Goal: Transaction & Acquisition: Subscribe to service/newsletter

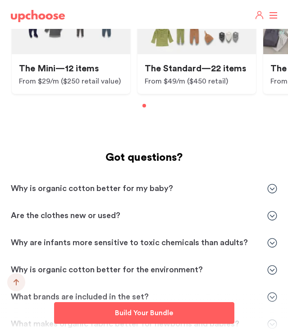
scroll to position [2216, 0]
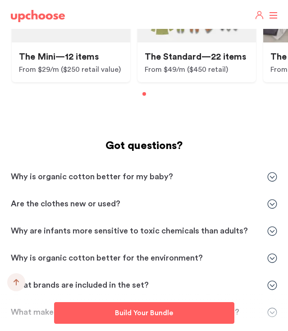
click at [272, 199] on icon at bounding box center [273, 204] width 10 height 10
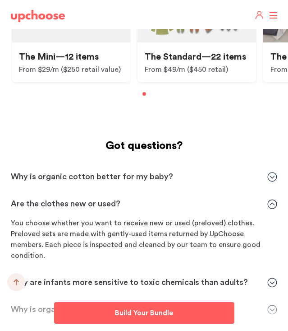
click at [273, 199] on icon at bounding box center [273, 204] width 10 height 10
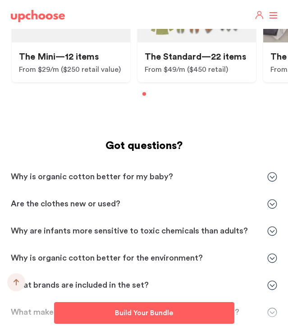
click at [273, 172] on icon at bounding box center [273, 177] width 10 height 10
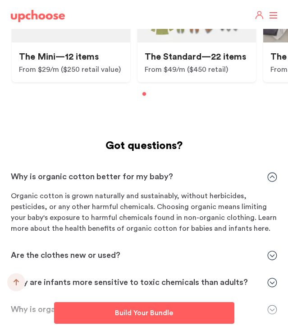
click at [273, 172] on icon at bounding box center [273, 177] width 10 height 10
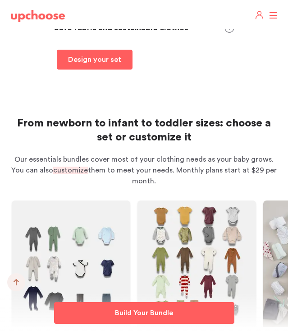
scroll to position [1885, 0]
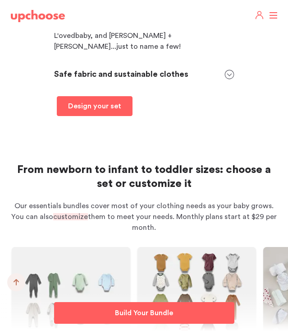
click at [271, 18] on header "Take The Quiz Registry Gifts Why organic Home Take The Quiz Registry Gifting Re…" at bounding box center [144, 14] width 288 height 29
click at [275, 14] on header "Take The Quiz Registry Gifts Why organic Home Take The Quiz Registry Gifting Re…" at bounding box center [144, 14] width 288 height 29
click at [274, 14] on header "Take The Quiz Registry Gifts Why organic Home Take The Quiz Registry Gifting Re…" at bounding box center [144, 14] width 288 height 29
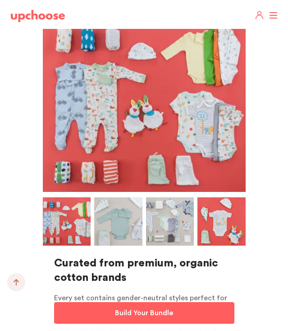
scroll to position [1309, 0]
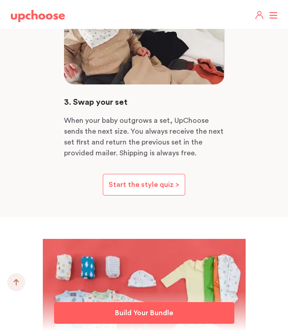
click at [272, 17] on header "Take The Quiz Registry Gifts Why organic Home Take The Quiz Registry Gifting Re…" at bounding box center [144, 14] width 288 height 29
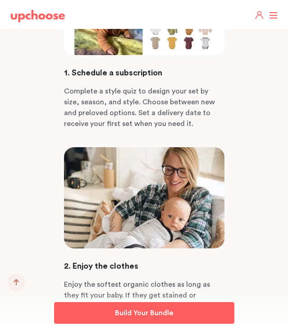
scroll to position [1013, 0]
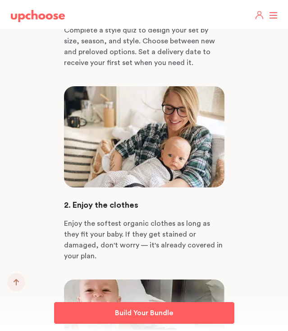
click at [270, 16] on header "Take The Quiz Registry Gifts Why organic Home Take The Quiz Registry Gifting Re…" at bounding box center [144, 14] width 288 height 29
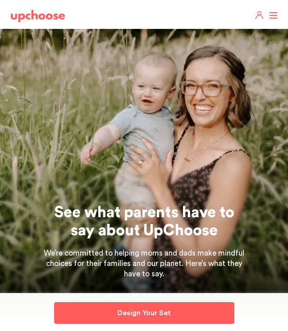
click at [273, 14] on header "Take The Quiz Registry Gifts What Parents Say Home Take The Quiz Registry Gifti…" at bounding box center [144, 14] width 288 height 29
click at [273, 16] on header "Take The Quiz Registry Gifts What Parents Say Home Take The Quiz Registry Gifti…" at bounding box center [144, 14] width 288 height 29
click at [276, 16] on header "Take The Quiz Registry Gifts What Parents Say Home Take The Quiz Registry Gifti…" at bounding box center [144, 14] width 288 height 29
click at [272, 15] on span at bounding box center [274, 15] width 8 height 1
click at [0, 0] on input "checkbox" at bounding box center [0, 0] width 0 height 0
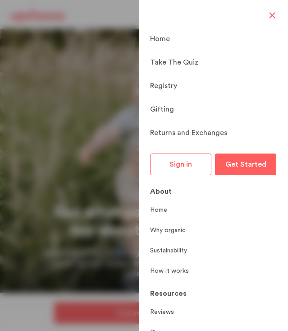
click at [272, 15] on span at bounding box center [274, 15] width 8 height 1
click at [0, 0] on input "checkbox" at bounding box center [0, 0] width 0 height 0
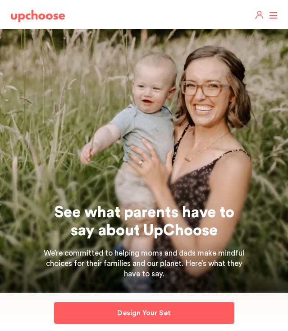
click at [272, 15] on span at bounding box center [274, 15] width 8 height 1
click at [0, 0] on input "checkbox" at bounding box center [0, 0] width 0 height 0
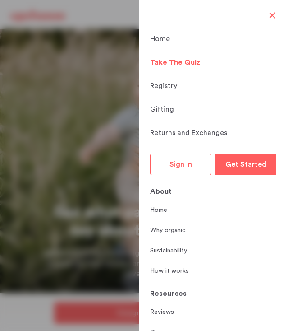
scroll to position [-83, 0]
click at [190, 57] on p "Take The Quiz" at bounding box center [175, 62] width 50 height 11
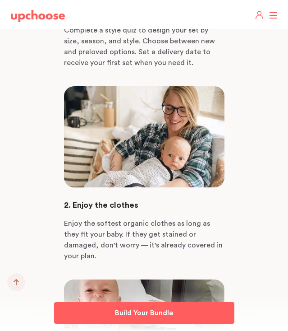
click at [274, 16] on header "Take The Quiz Registry Gifts Why organic Home Take The Quiz Registry Gifting Re…" at bounding box center [144, 14] width 288 height 29
click at [272, 15] on label at bounding box center [273, 15] width 8 height 0
click at [0, 0] on input "checkbox" at bounding box center [0, 0] width 0 height 0
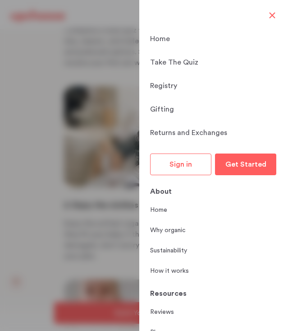
click at [272, 18] on header "Take The Quiz Registry Gifts Why organic Home Take The Quiz Registry Gifting Re…" at bounding box center [144, 14] width 288 height 29
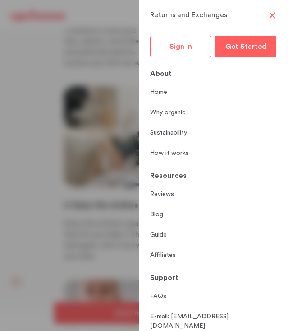
scroll to position [117, 0]
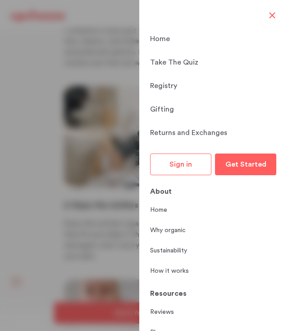
scroll to position [-75, 0]
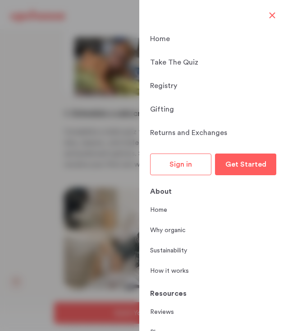
scroll to position [-52, 0]
click at [183, 266] on p "How it works" at bounding box center [169, 270] width 39 height 9
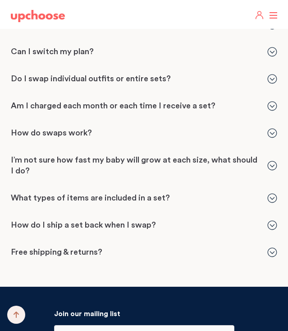
scroll to position [2095, 0]
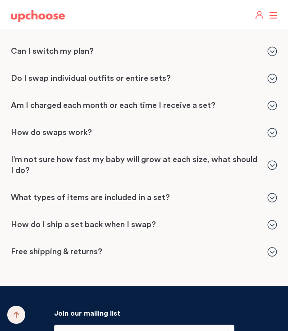
click at [234, 246] on p "Free shipping & returns?" at bounding box center [135, 251] width 248 height 11
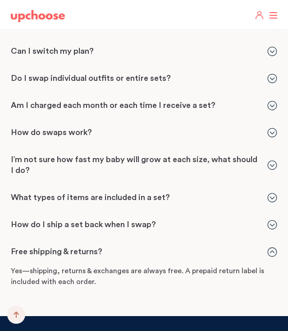
click at [234, 246] on p "Free shipping & returns?" at bounding box center [135, 251] width 248 height 11
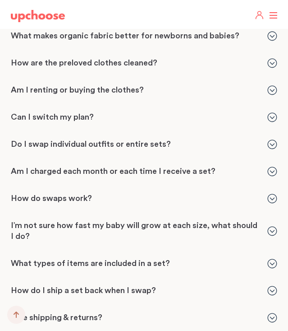
scroll to position [2029, 0]
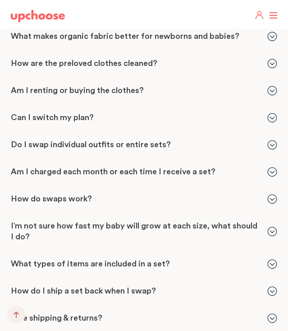
click at [248, 221] on p "I’m not sure how fast my baby will grow at each size, what should I do?" at bounding box center [135, 232] width 248 height 22
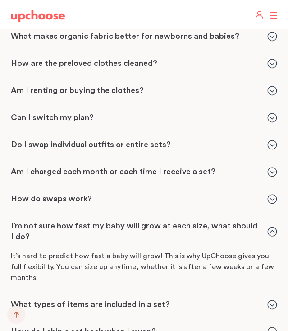
click at [246, 221] on p "I’m not sure how fast my baby will grow at each size, what should I do?" at bounding box center [135, 232] width 248 height 22
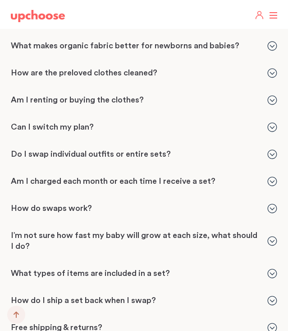
scroll to position [2018, 0]
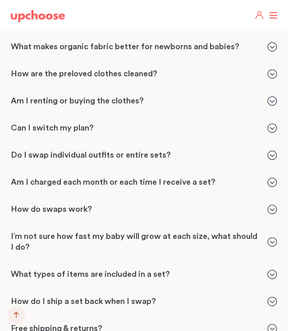
click at [243, 177] on p "Am I charged each month or each time I receive a set?" at bounding box center [135, 182] width 248 height 11
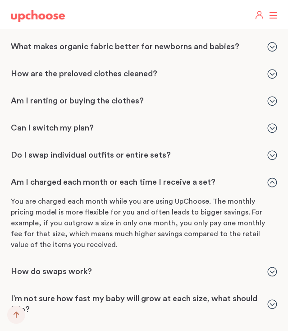
click at [236, 150] on p "Do I swap individual outfits or entire sets?" at bounding box center [135, 155] width 248 height 11
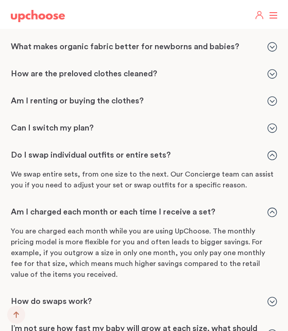
click at [234, 123] on p "Can I switch my plan?" at bounding box center [135, 128] width 248 height 11
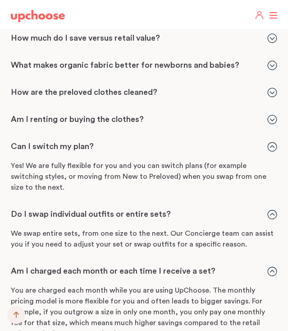
scroll to position [2000, 0]
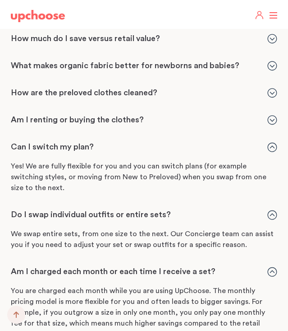
click at [234, 107] on div "Am I renting or buying the clothes? Am I renting or buying the clothes? You are…" at bounding box center [144, 119] width 288 height 25
click at [234, 115] on p "Am I renting or buying the clothes?" at bounding box center [135, 120] width 248 height 11
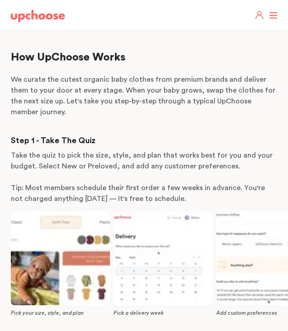
scroll to position [0, 0]
click at [270, 14] on header "Home Take The Quiz Registry Gifting Returns and Exchanges Get Started Get Start…" at bounding box center [144, 14] width 288 height 29
click at [273, 15] on span at bounding box center [274, 15] width 8 height 1
click at [0, 0] on input "checkbox" at bounding box center [0, 0] width 0 height 0
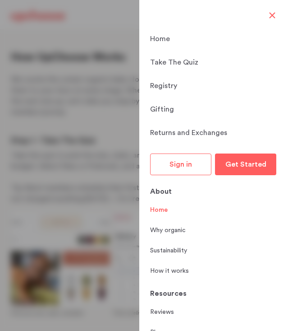
click at [158, 205] on link "Home" at bounding box center [159, 209] width 18 height 9
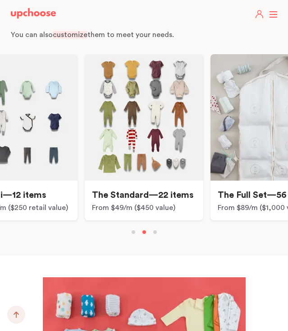
scroll to position [5255, 0]
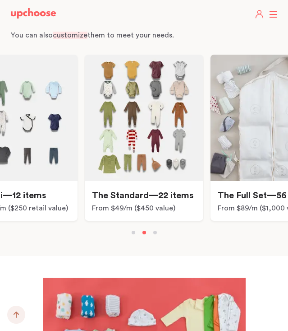
click at [46, 126] on img at bounding box center [18, 118] width 119 height 126
click at [46, 188] on p "The Mini—12 items" at bounding box center [18, 195] width 104 height 14
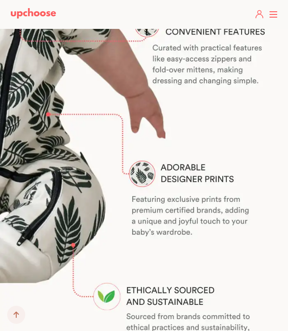
scroll to position [3900, 0]
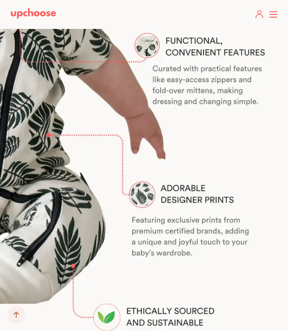
click at [273, 14] on span at bounding box center [274, 14] width 8 height 1
click at [0, 0] on input "checkbox" at bounding box center [0, 0] width 0 height 0
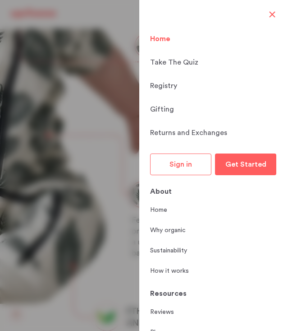
scroll to position [-83, 0]
click at [273, 33] on link "Home" at bounding box center [213, 38] width 127 height 11
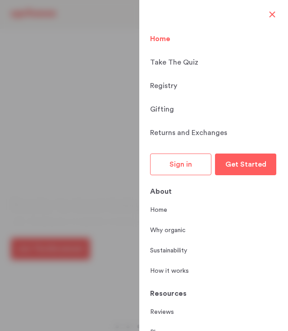
click at [272, 33] on link "Home" at bounding box center [213, 38] width 127 height 11
click at [274, 14] on span at bounding box center [274, 14] width 8 height 1
click at [0, 0] on input "checkbox" at bounding box center [0, 0] width 0 height 0
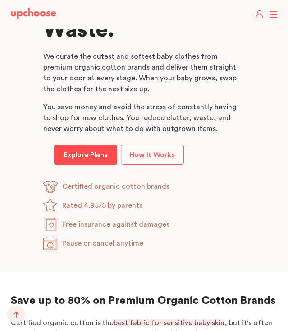
scroll to position [552, 0]
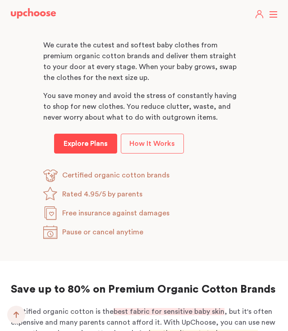
click at [103, 149] on p "Explore Plans" at bounding box center [86, 143] width 44 height 11
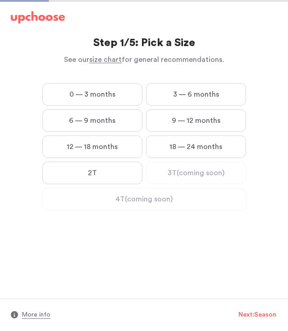
click at [154, 96] on label "3 — 6 months" at bounding box center [196, 94] width 100 height 23
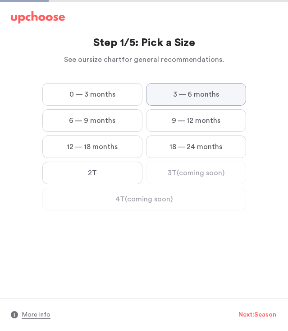
click at [0, 0] on months "3 — 6 months" at bounding box center [0, 0] width 0 height 0
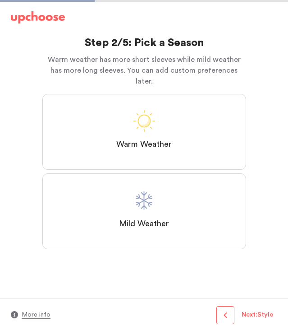
click at [193, 122] on label "Warm Weather" at bounding box center [144, 132] width 204 height 76
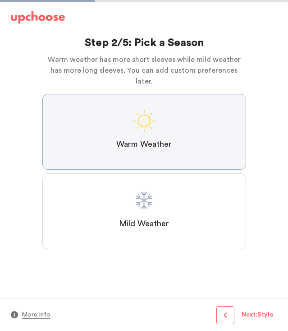
click at [0, 0] on Weather "Warm Weather" at bounding box center [0, 0] width 0 height 0
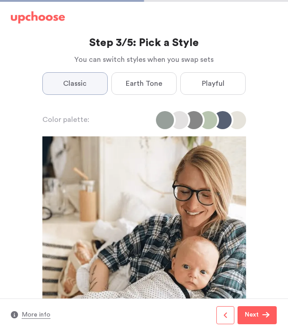
scroll to position [808, 0]
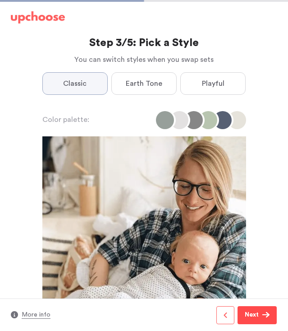
click at [262, 310] on span "Next" at bounding box center [254, 314] width 18 height 11
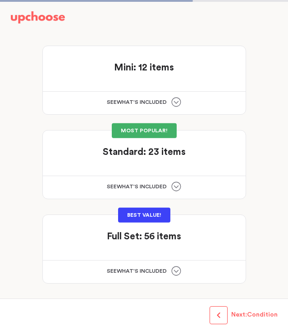
scroll to position [30, 0]
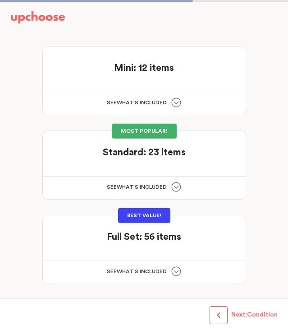
click at [177, 102] on icon at bounding box center [176, 102] width 10 height 10
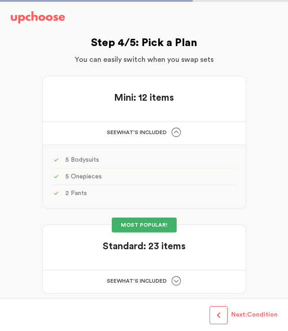
scroll to position [0, 0]
click at [156, 99] on strong "Mini: 12 items" at bounding box center [144, 97] width 60 height 9
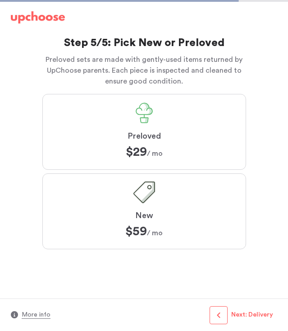
click at [176, 120] on label "Preloved $29 $29 / mo" at bounding box center [144, 132] width 204 height 76
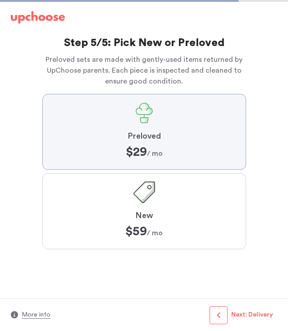
click at [0, 0] on input "Preloved $29 $29 / mo" at bounding box center [0, 0] width 0 height 0
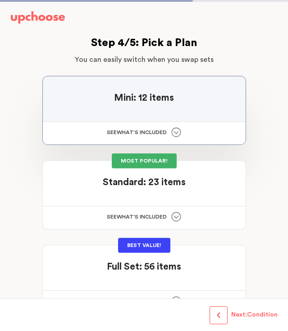
click at [52, 17] on img at bounding box center [38, 17] width 54 height 13
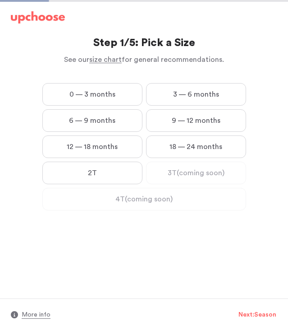
click at [119, 148] on label "12 — 18 months" at bounding box center [92, 146] width 100 height 23
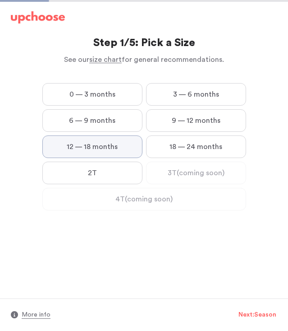
click at [0, 0] on months "12 — 18 months" at bounding box center [0, 0] width 0 height 0
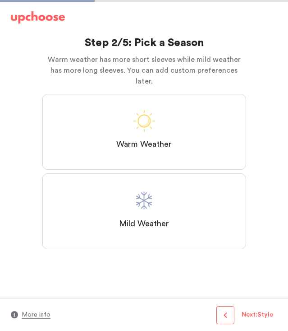
click at [129, 139] on label "Warm Weather" at bounding box center [144, 132] width 204 height 76
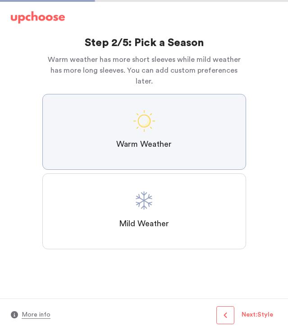
click at [0, 0] on Weather "Warm Weather" at bounding box center [0, 0] width 0 height 0
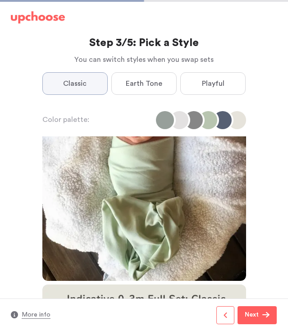
scroll to position [390, 0]
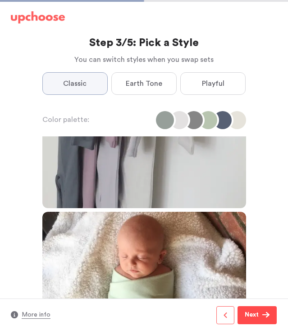
click at [266, 318] on span "button" at bounding box center [266, 314] width 7 height 7
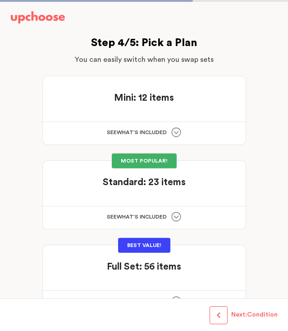
scroll to position [14, 0]
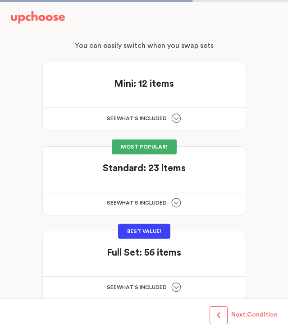
click at [209, 172] on div "Standard: 23 items Standard: 23 items" at bounding box center [144, 165] width 181 height 17
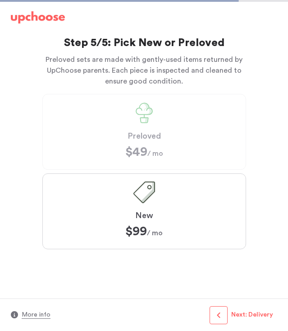
click at [208, 133] on label "Preloved $49 $49 / mo" at bounding box center [144, 132] width 204 height 76
click at [199, 208] on label "New $99 ﻿ $99 / mo" at bounding box center [144, 211] width 204 height 76
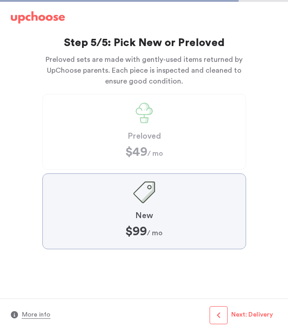
click at [0, 0] on input "New $99 ﻿ $99 / mo" at bounding box center [0, 0] width 0 height 0
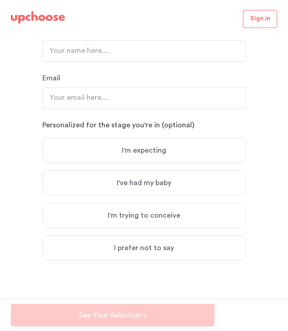
scroll to position [100, 0]
click at [202, 242] on label "I prefer not to say" at bounding box center [144, 248] width 204 height 25
click at [0, 0] on input "I prefer not to say" at bounding box center [0, 0] width 0 height 0
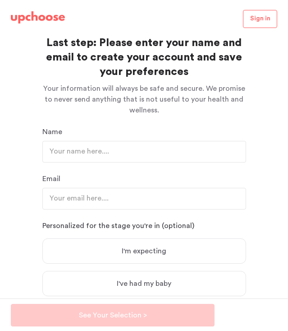
scroll to position [0, 0]
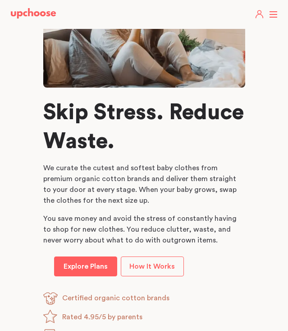
scroll to position [499, 0]
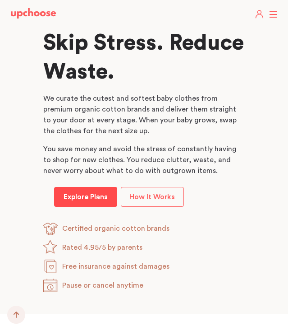
click at [105, 202] on p "Explore Plans" at bounding box center [86, 196] width 44 height 11
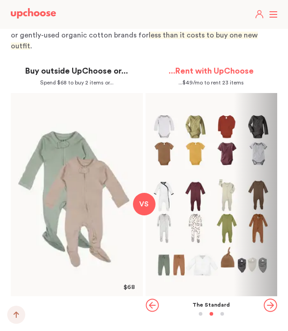
scroll to position [958, 0]
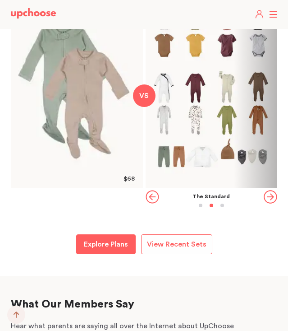
click at [266, 190] on icon "button" at bounding box center [271, 197] width 14 height 14
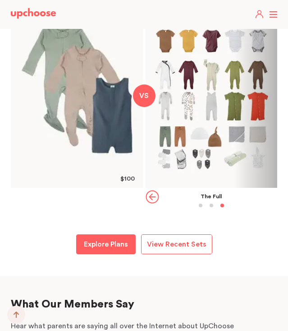
click at [190, 234] on link "View Recent Sets" at bounding box center [176, 244] width 71 height 20
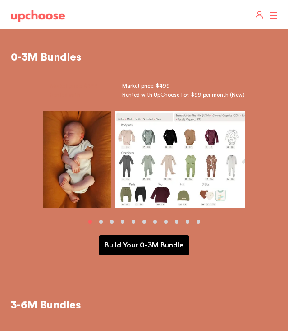
click at [113, 222] on button "button" at bounding box center [112, 222] width 4 height 4
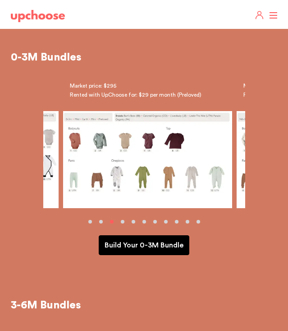
click at [126, 222] on div at bounding box center [144, 222] width 267 height 4
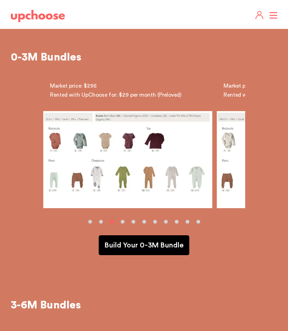
click at [122, 222] on button "button" at bounding box center [123, 222] width 4 height 4
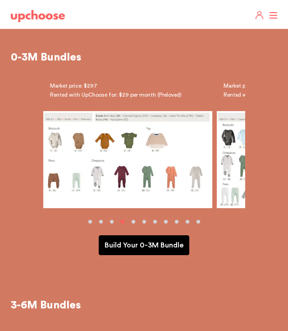
click at [133, 223] on div "0-3M Bundles Market price: $499 Rented with Market price: $499 Rented with UpCh…" at bounding box center [144, 155] width 288 height 208
click at [133, 222] on button "button" at bounding box center [134, 222] width 4 height 4
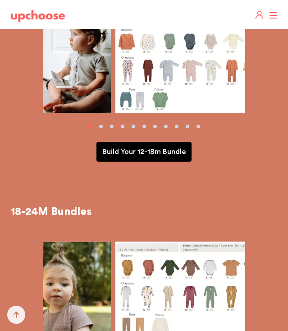
scroll to position [1087, 0]
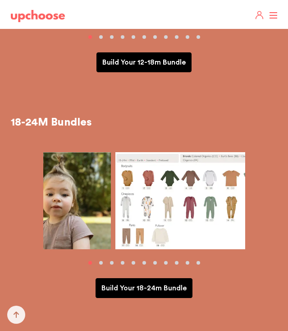
click at [174, 59] on p "Build Your 12-18m Bundle" at bounding box center [143, 62] width 83 height 11
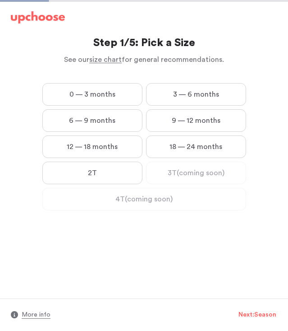
click at [115, 148] on label "12 — 18 months" at bounding box center [92, 146] width 100 height 23
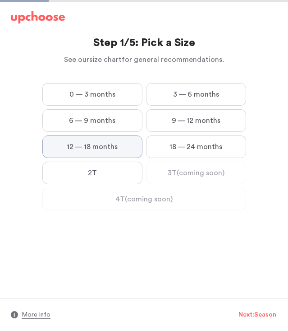
click at [0, 0] on months "12 — 18 months" at bounding box center [0, 0] width 0 height 0
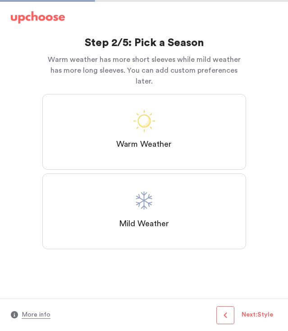
click at [193, 173] on label "Mild Weather" at bounding box center [144, 211] width 204 height 76
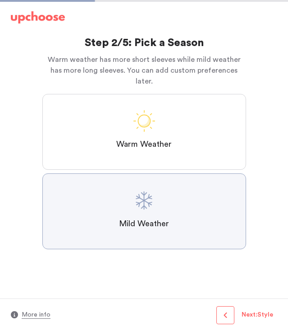
click at [0, 0] on Weather "Mild Weather" at bounding box center [0, 0] width 0 height 0
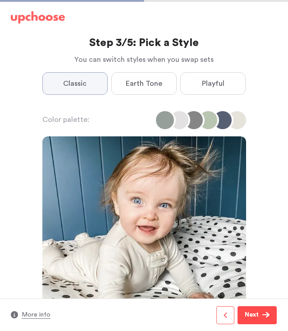
click at [261, 314] on span "Next" at bounding box center [254, 314] width 18 height 11
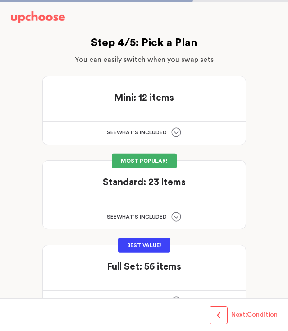
click at [212, 185] on div "Standard: 23 items Standard: 23 items" at bounding box center [144, 179] width 181 height 17
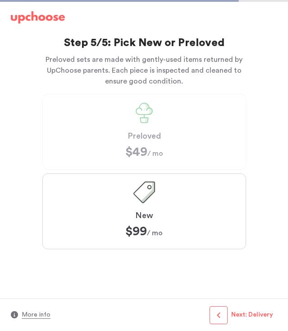
click at [205, 107] on label "Preloved $49 $49 / mo" at bounding box center [144, 132] width 204 height 76
click at [213, 203] on label "New $99 ﻿ $99 / mo" at bounding box center [144, 211] width 204 height 76
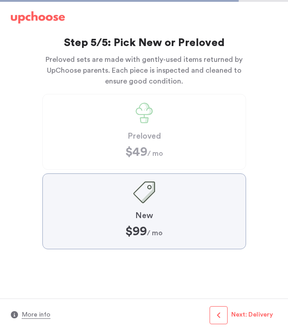
click at [0, 0] on input "New $99 ﻿ $99 / mo" at bounding box center [0, 0] width 0 height 0
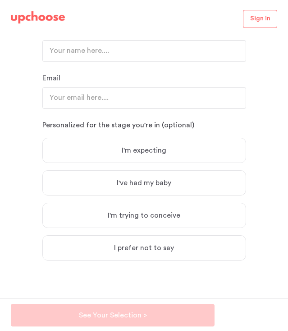
scroll to position [100, 0]
click at [181, 249] on label "I prefer not to say" at bounding box center [144, 248] width 204 height 25
click at [0, 0] on input "I prefer not to say" at bounding box center [0, 0] width 0 height 0
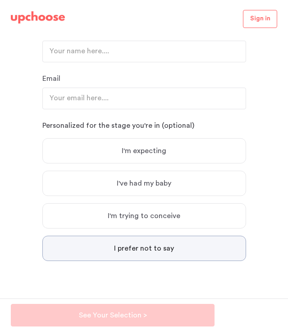
click at [49, 17] on img at bounding box center [38, 17] width 54 height 13
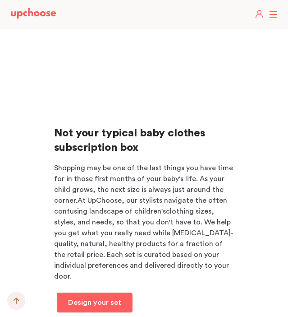
scroll to position [751, 0]
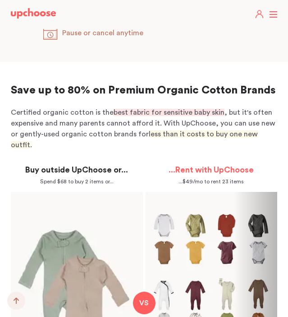
click at [199, 166] on strong "...Rent with UpChoose" at bounding box center [211, 170] width 85 height 8
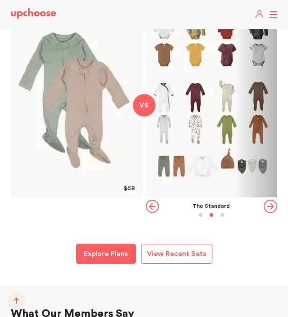
scroll to position [949, 0]
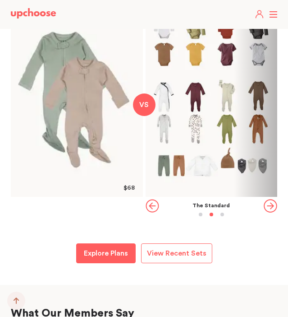
click at [270, 199] on icon "button" at bounding box center [271, 206] width 14 height 14
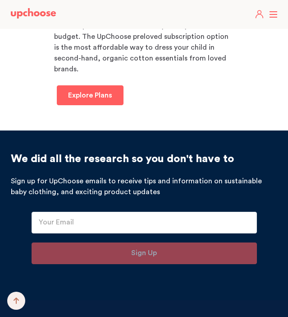
scroll to position [7066, 0]
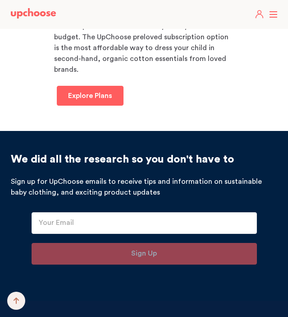
click at [273, 14] on header "Take The Quiz Registry Gifts What Parents Say Home Take The Quiz Registry Gifti…" at bounding box center [144, 14] width 288 height 29
click at [273, 16] on header "Take The Quiz Registry Gifts What Parents Say Home Take The Quiz Registry Gifti…" at bounding box center [144, 14] width 288 height 29
click at [274, 13] on header "Take The Quiz Registry Gifts What Parents Say Home Take The Quiz Registry Gifti…" at bounding box center [144, 14] width 288 height 29
click at [273, 16] on header "Take The Quiz Registry Gifts What Parents Say Home Take The Quiz Registry Gifti…" at bounding box center [144, 14] width 288 height 29
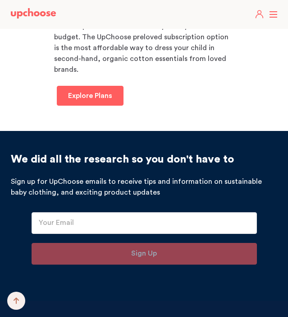
click at [273, 16] on header "Take The Quiz Registry Gifts What Parents Say Home Take The Quiz Registry Gifti…" at bounding box center [144, 14] width 288 height 29
click at [273, 13] on header "Take The Quiz Registry Gifts What Parents Say Home Take The Quiz Registry Gifti…" at bounding box center [144, 14] width 288 height 29
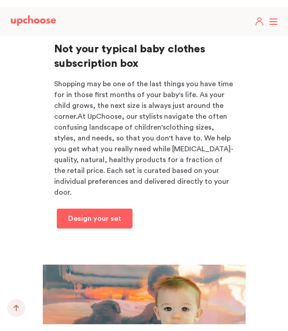
scroll to position [6529, 0]
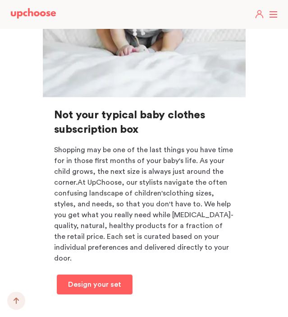
click at [272, 15] on header "Take The Quiz Registry Gifts What Parents Say Home Take The Quiz Registry Gifti…" at bounding box center [144, 14] width 288 height 29
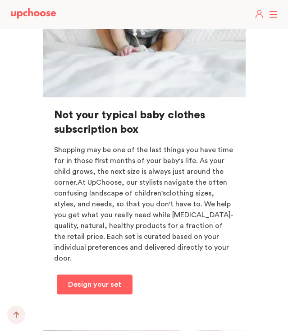
click at [272, 14] on label at bounding box center [273, 14] width 8 height 0
click at [0, 0] on input "checkbox" at bounding box center [0, 0] width 0 height 0
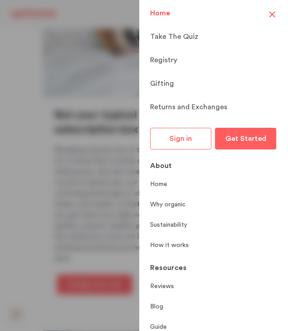
scroll to position [31, 0]
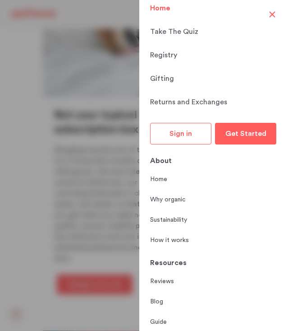
click at [194, 225] on div "How it works" at bounding box center [213, 235] width 127 height 20
click at [180, 236] on p "How it works" at bounding box center [169, 240] width 39 height 9
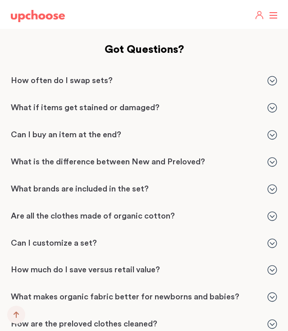
scroll to position [1770, 0]
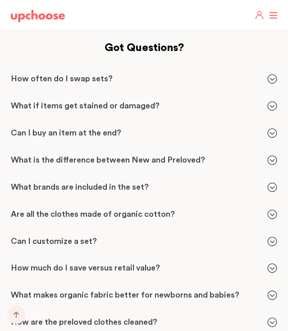
click at [195, 128] on p "Can I buy an item at the end?" at bounding box center [135, 133] width 248 height 11
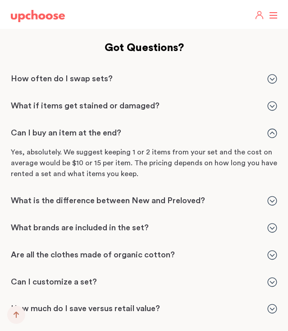
click at [195, 128] on p "Can I buy an item at the end?" at bounding box center [135, 133] width 248 height 11
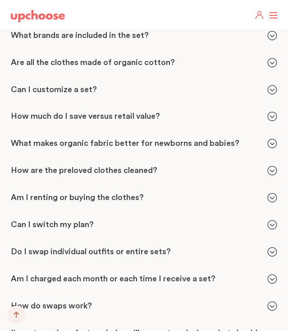
scroll to position [1956, 0]
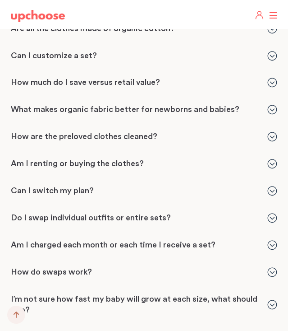
click at [191, 158] on p "Am I renting or buying the clothes?" at bounding box center [135, 163] width 248 height 11
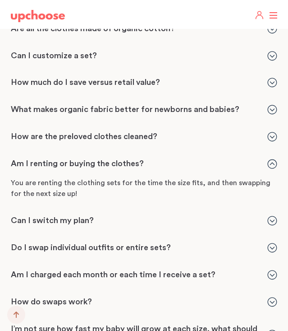
click at [191, 158] on p "Am I renting or buying the clothes?" at bounding box center [135, 163] width 248 height 11
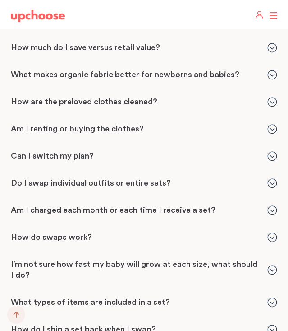
scroll to position [1988, 0]
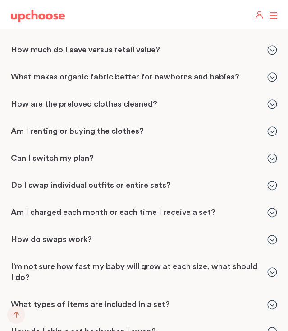
click at [256, 261] on p "I’m not sure how fast my baby will grow at each size, what should I do?" at bounding box center [135, 272] width 248 height 22
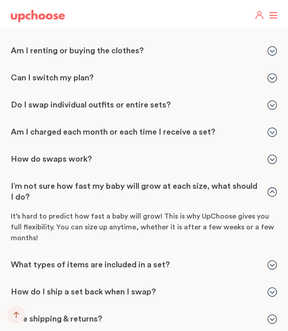
scroll to position [2071, 0]
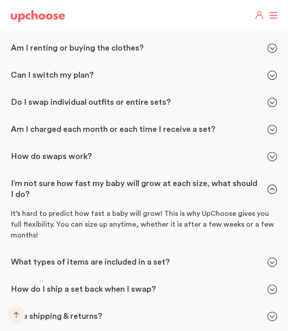
click at [256, 249] on div "What types of items are included in a set? What types of items are included in …" at bounding box center [144, 261] width 288 height 25
click at [259, 257] on div "What types of items are included in a set? What types of items are included in …" at bounding box center [144, 262] width 267 height 11
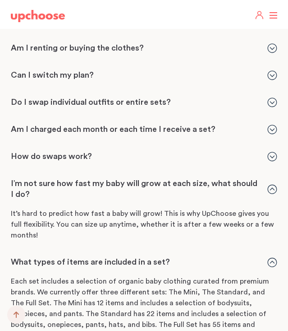
click at [259, 257] on div "What types of items are included in a set? What types of items are included in …" at bounding box center [144, 262] width 267 height 11
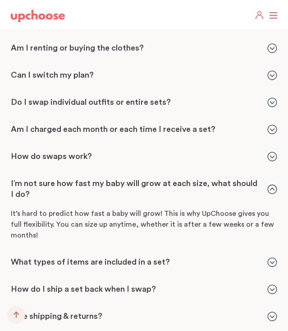
scroll to position [2075, 0]
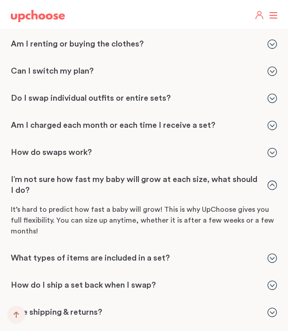
click at [260, 280] on div "How do I ship a set back when I swap? How do I ship a set back when I swap?" at bounding box center [144, 285] width 267 height 11
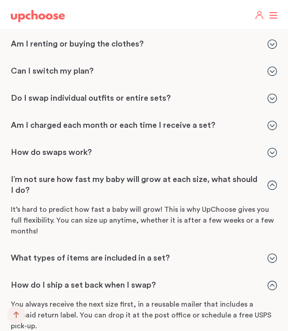
click at [260, 280] on div "How do I ship a set back when I swap? How do I ship a set back when I swap?" at bounding box center [144, 285] width 267 height 11
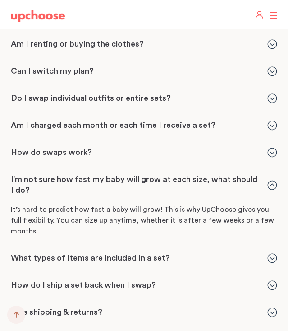
click at [254, 307] on p "Free shipping & returns?" at bounding box center [135, 312] width 248 height 11
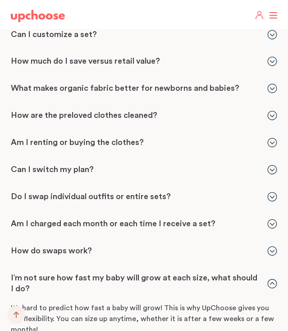
scroll to position [1962, 0]
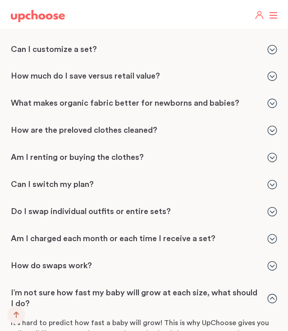
click at [254, 260] on p "How do swaps work?" at bounding box center [135, 265] width 248 height 11
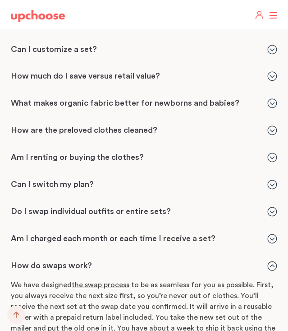
click at [256, 260] on p "How do swaps work?" at bounding box center [135, 265] width 248 height 11
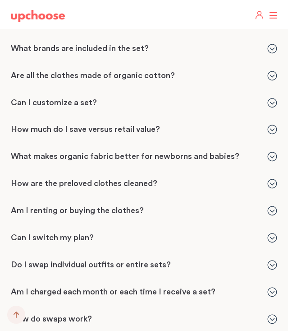
scroll to position [1907, 0]
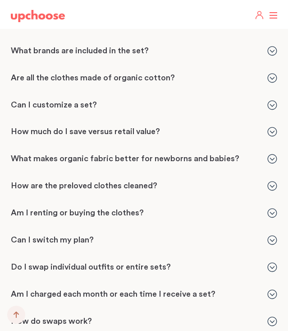
click at [267, 235] on div "Can I switch my plan? Can I switch my plan?" at bounding box center [144, 240] width 267 height 11
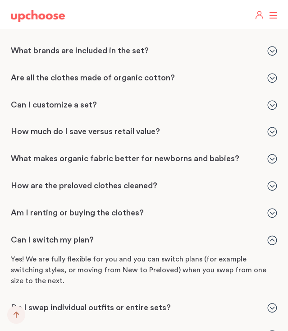
click at [267, 235] on div "Can I switch my plan? Can I switch my plan?" at bounding box center [144, 240] width 267 height 11
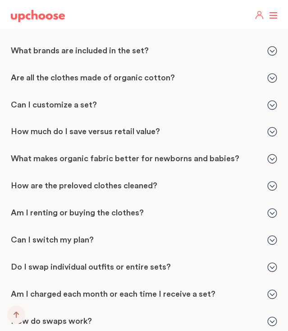
click at [264, 262] on div "Do I swap individual outfits or entire sets? Do I swap individual outfits or en…" at bounding box center [144, 267] width 267 height 11
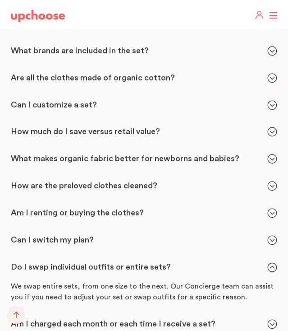
click at [264, 262] on div "Do I swap individual outfits or entire sets? Do I swap individual outfits or en…" at bounding box center [144, 267] width 267 height 11
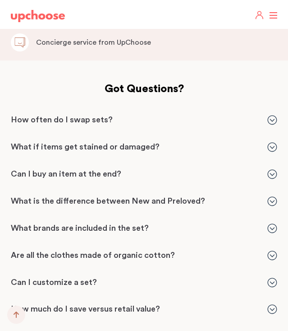
scroll to position [1718, 0]
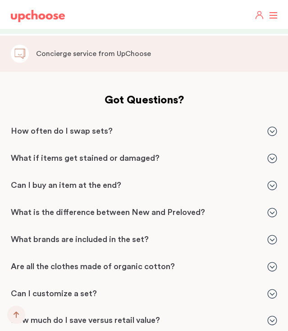
click at [263, 180] on div "Can I buy an item at the end? Can I buy an item at the end?" at bounding box center [144, 185] width 267 height 11
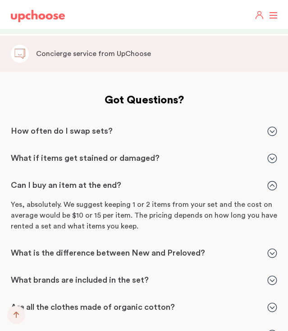
click at [263, 180] on div "Can I buy an item at the end? Can I buy an item at the end?" at bounding box center [144, 185] width 267 height 11
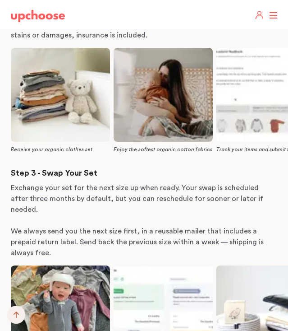
scroll to position [50, 0]
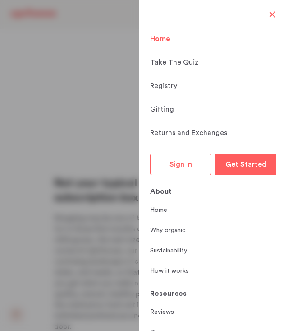
scroll to position [5408, 0]
click at [268, 127] on link "Returns and Exchanges" at bounding box center [213, 132] width 127 height 11
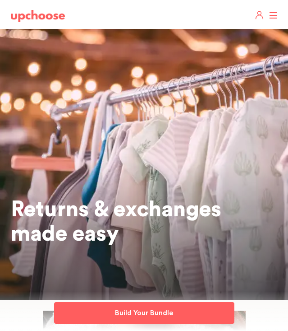
click at [273, 16] on header "Take The Quiz Registry Gifts What Parents Say Home Take The Quiz Registry Gifti…" at bounding box center [144, 14] width 288 height 29
click at [44, 15] on img at bounding box center [38, 16] width 54 height 12
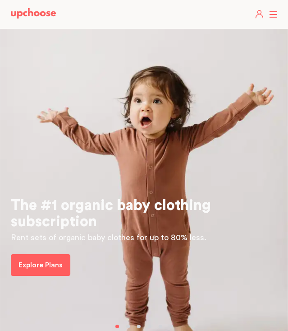
click at [272, 16] on header "Take The Quiz Registry Gifts What Parents Say Home Take The Quiz Registry Gifti…" at bounding box center [144, 14] width 288 height 29
click at [46, 258] on link "Explore Plans" at bounding box center [41, 265] width 60 height 22
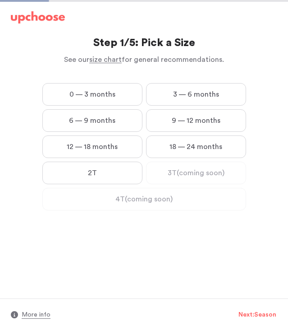
click at [126, 149] on label "12 — 18 months" at bounding box center [92, 146] width 100 height 23
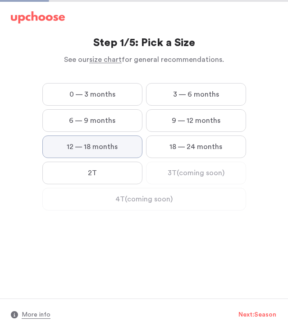
click at [0, 0] on months "12 — 18 months" at bounding box center [0, 0] width 0 height 0
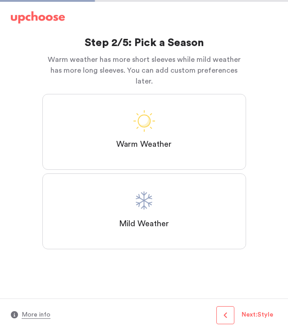
click at [212, 116] on label "Warm Weather" at bounding box center [144, 132] width 204 height 76
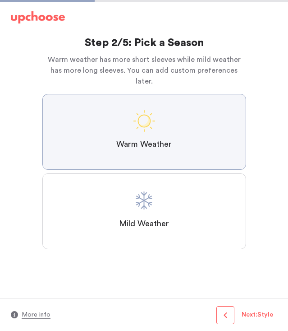
click at [0, 0] on Weather "Warm Weather" at bounding box center [0, 0] width 0 height 0
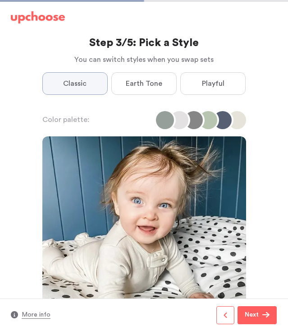
click at [225, 83] on label "Playful" at bounding box center [212, 83] width 65 height 23
click at [0, 0] on input "Playful" at bounding box center [0, 0] width 0 height 0
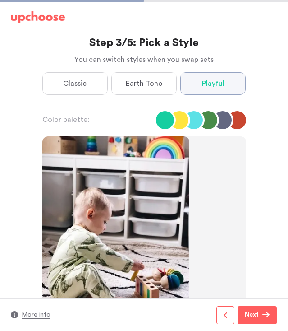
click at [171, 85] on label "Earth Tone" at bounding box center [143, 83] width 65 height 23
click at [0, 0] on Tone "Earth Tone" at bounding box center [0, 0] width 0 height 0
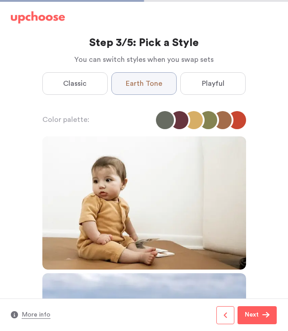
click at [89, 88] on label "Classic" at bounding box center [74, 83] width 65 height 23
click at [0, 0] on input "Classic" at bounding box center [0, 0] width 0 height 0
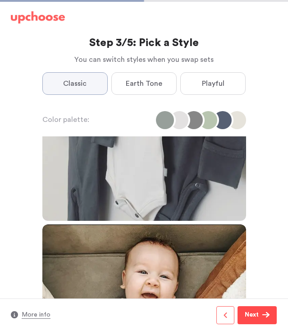
click at [264, 319] on button "Next" at bounding box center [257, 315] width 39 height 18
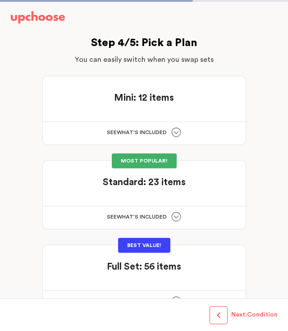
click at [218, 314] on span "button" at bounding box center [218, 314] width 7 height 7
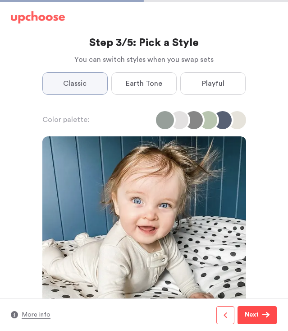
click at [266, 316] on span "button" at bounding box center [266, 314] width 7 height 7
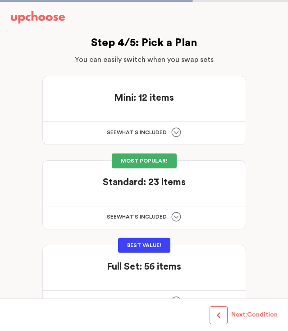
click at [205, 102] on div "Mini: 12 items Mini: 12 items" at bounding box center [144, 95] width 181 height 17
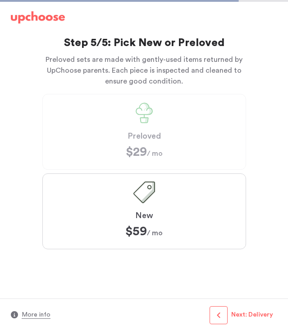
click at [206, 207] on label "New $59 $59 / mo" at bounding box center [144, 211] width 204 height 76
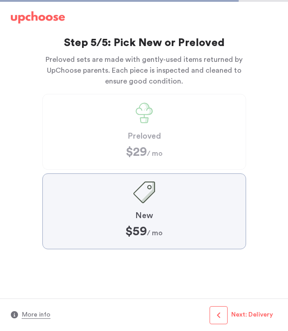
click at [0, 0] on input "New $59 $59 / mo" at bounding box center [0, 0] width 0 height 0
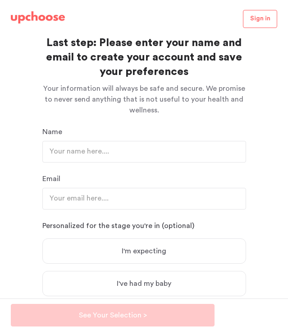
click at [40, 19] on img at bounding box center [38, 17] width 54 height 13
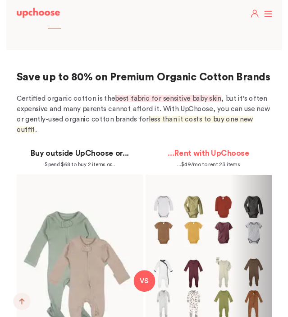
scroll to position [762, 0]
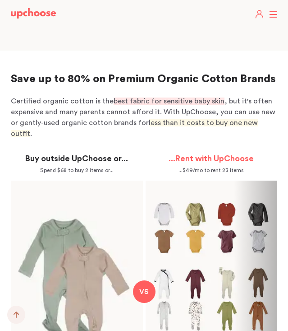
click at [252, 105] on p "Certified organic cotton is the best fabric for sensitive baby skin , but it's …" at bounding box center [144, 117] width 267 height 43
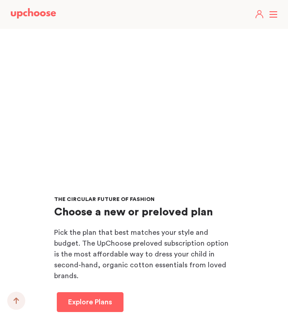
scroll to position [499, 0]
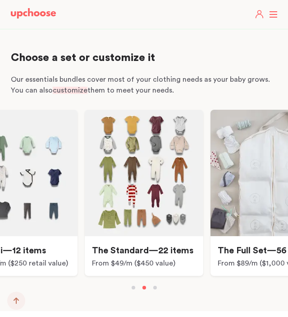
scroll to position [4250, 0]
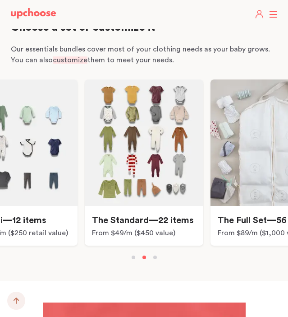
click at [246, 193] on div "The Mini—12 items From $29/m ($250 retail value) The Standard—22 items From $49…" at bounding box center [144, 169] width 288 height 180
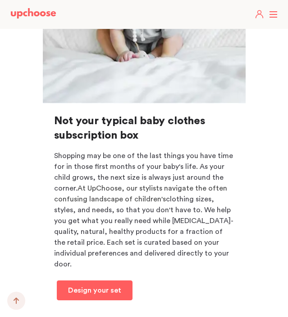
scroll to position [439, 0]
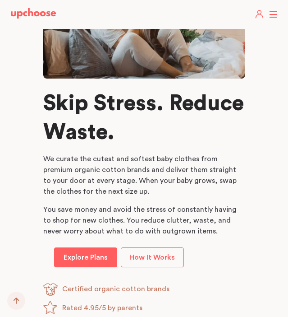
click at [232, 164] on p "We curate the cutest and softest baby clothes from premium organic cotton brand…" at bounding box center [144, 174] width 202 height 43
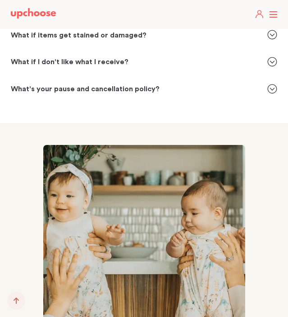
scroll to position [3820, 0]
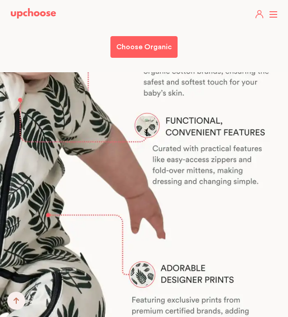
click at [272, 15] on header "Take The Quiz Registry Gifts What Parents Say Home Take The Quiz Registry Gifti…" at bounding box center [144, 14] width 288 height 29
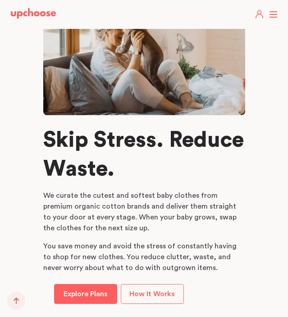
scroll to position [296, 0]
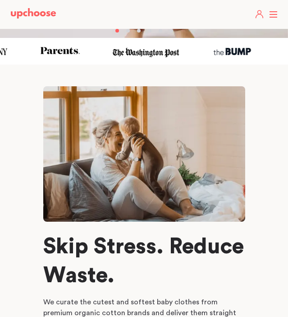
click at [273, 14] on header "Take The Quiz Registry Gifts What Parents Say Home Take The Quiz Registry Gifti…" at bounding box center [144, 14] width 288 height 29
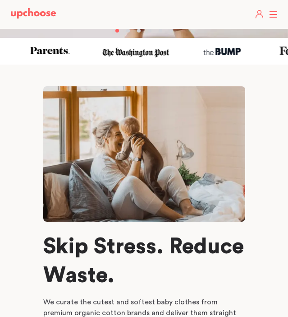
click at [273, 14] on header "Take The Quiz Registry Gifts What Parents Say Home Take The Quiz Registry Gifti…" at bounding box center [144, 14] width 288 height 29
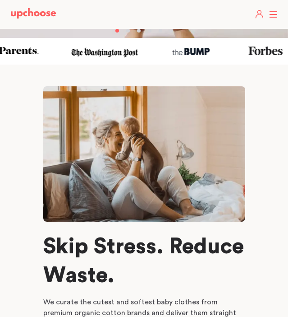
click at [273, 14] on header "Take The Quiz Registry Gifts What Parents Say Home Take The Quiz Registry Gifti…" at bounding box center [144, 14] width 288 height 29
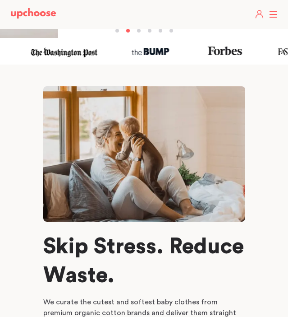
click at [268, 16] on header "Take The Quiz Registry Gifts What Parents Say Home Take The Quiz Registry Gifti…" at bounding box center [144, 14] width 288 height 29
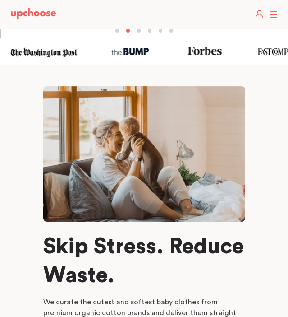
click at [274, 16] on header "Take The Quiz Registry Gifts What Parents Say Home Take The Quiz Registry Gifti…" at bounding box center [144, 14] width 288 height 29
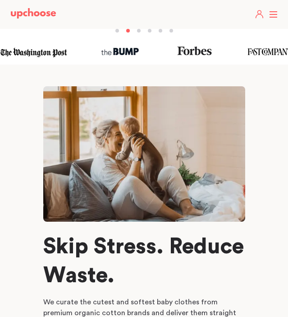
click at [274, 16] on header "Take The Quiz Registry Gifts What Parents Say Home Take The Quiz Registry Gifti…" at bounding box center [144, 14] width 288 height 29
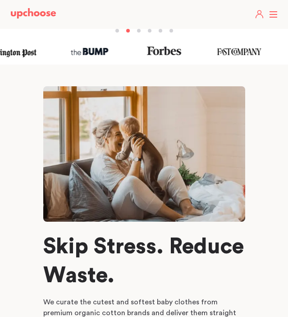
click at [274, 16] on header "Take The Quiz Registry Gifts What Parents Say Home Take The Quiz Registry Gifti…" at bounding box center [144, 14] width 288 height 29
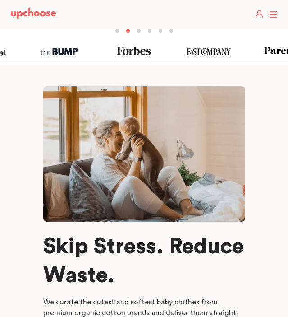
click at [274, 16] on header "Take The Quiz Registry Gifts What Parents Say Home Take The Quiz Registry Gifti…" at bounding box center [144, 14] width 288 height 29
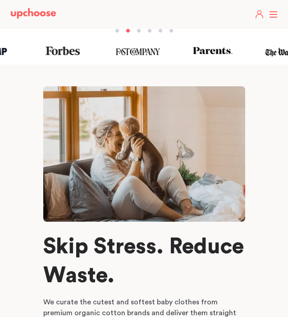
click at [271, 18] on header "Take The Quiz Registry Gifts What Parents Say Home Take The Quiz Registry Gifti…" at bounding box center [144, 14] width 288 height 29
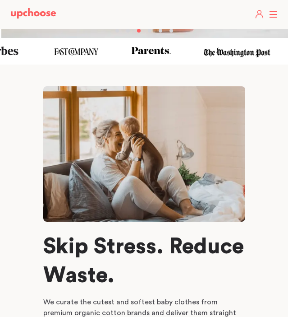
click at [274, 13] on header "Take The Quiz Registry Gifts What Parents Say Home Take The Quiz Registry Gifti…" at bounding box center [144, 14] width 288 height 29
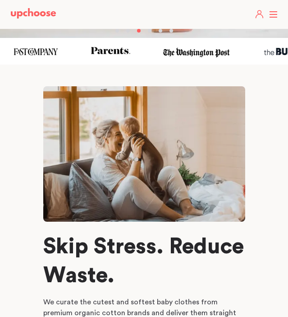
click at [270, 14] on header "Take The Quiz Registry Gifts What Parents Say Home Take The Quiz Registry Gifti…" at bounding box center [144, 14] width 288 height 29
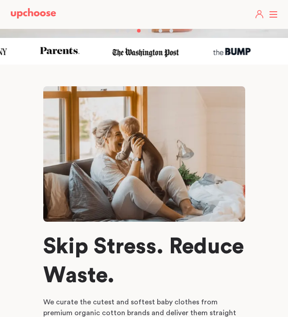
click at [271, 14] on span at bounding box center [274, 14] width 8 height 1
click at [0, 0] on input "checkbox" at bounding box center [0, 0] width 0 height 0
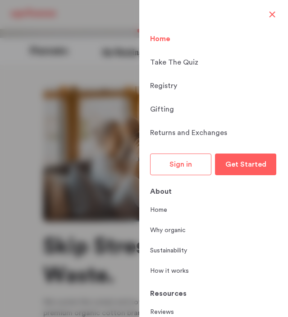
click at [271, 14] on span at bounding box center [274, 14] width 8 height 1
click at [0, 0] on input "checkbox" at bounding box center [0, 0] width 0 height 0
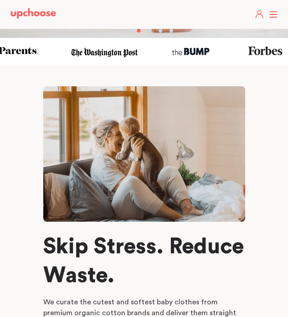
click at [271, 14] on span at bounding box center [274, 14] width 8 height 1
click at [0, 0] on input "checkbox" at bounding box center [0, 0] width 0 height 0
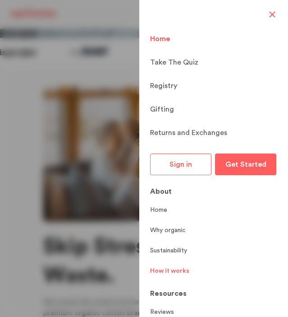
click at [186, 266] on p "How it works" at bounding box center [169, 270] width 39 height 9
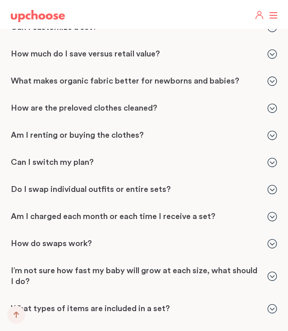
scroll to position [1983, 0]
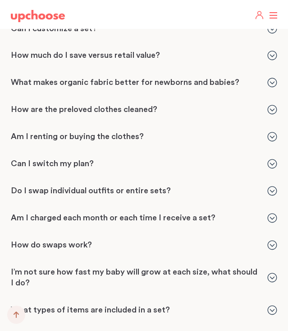
click at [252, 212] on p "Am I charged each month or each time I receive a set?" at bounding box center [135, 217] width 248 height 11
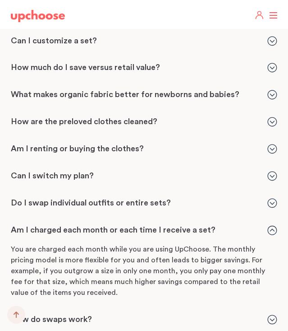
scroll to position [1970, 0]
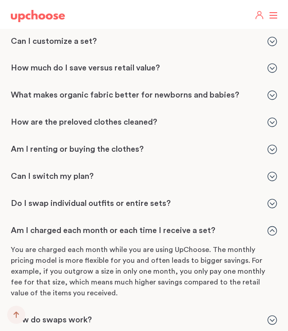
click at [257, 144] on p "Am I renting or buying the clothes?" at bounding box center [135, 149] width 248 height 11
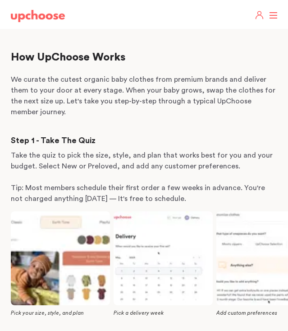
scroll to position [0, 0]
